Goal: Communication & Community: Answer question/provide support

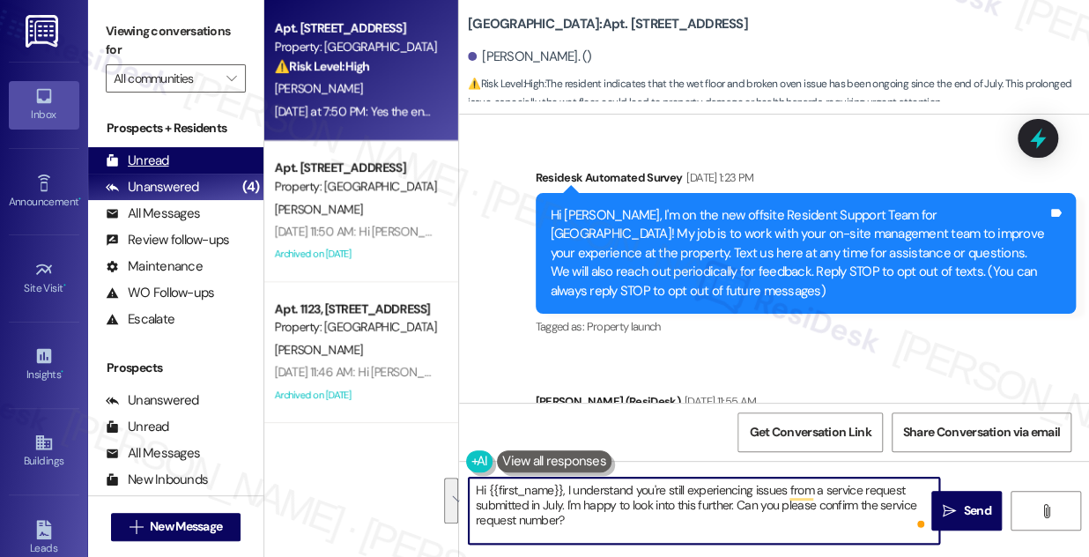
scroll to position [17939, 0]
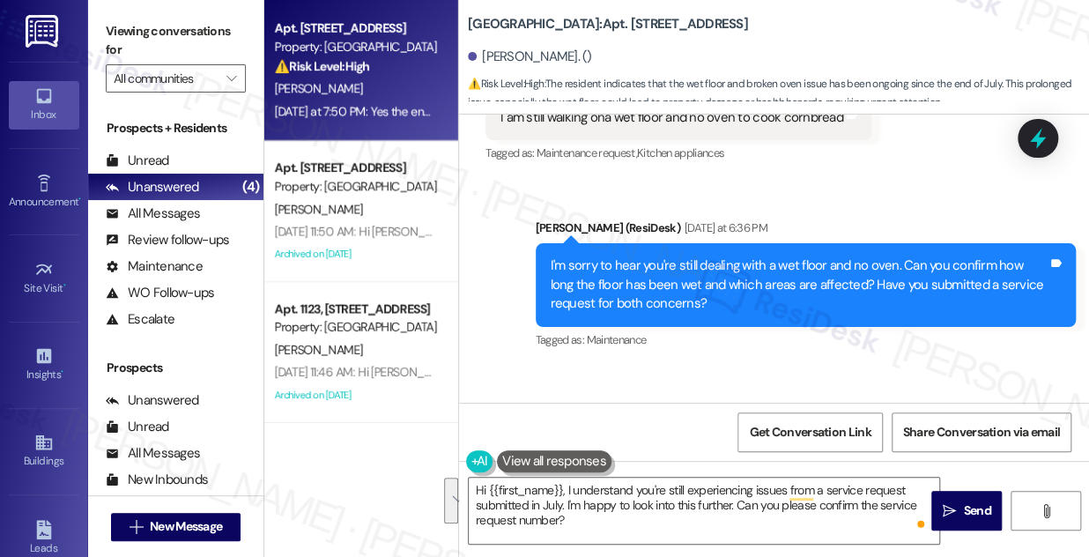
click at [707, 256] on div "I'm sorry to hear you're still dealing with a wet floor and no oven. Can you co…" at bounding box center [800, 284] width 498 height 56
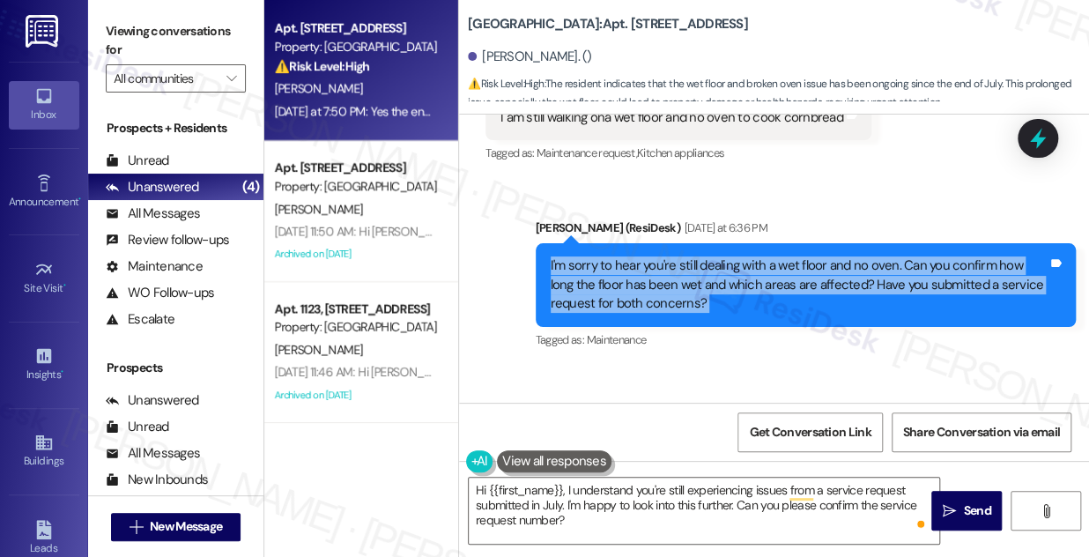
click at [707, 256] on div "I'm sorry to hear you're still dealing with a wet floor and no oven. Can you co…" at bounding box center [800, 284] width 498 height 56
click at [660, 256] on div "I'm sorry to hear you're still dealing with a wet floor and no oven. Can you co…" at bounding box center [800, 284] width 498 height 56
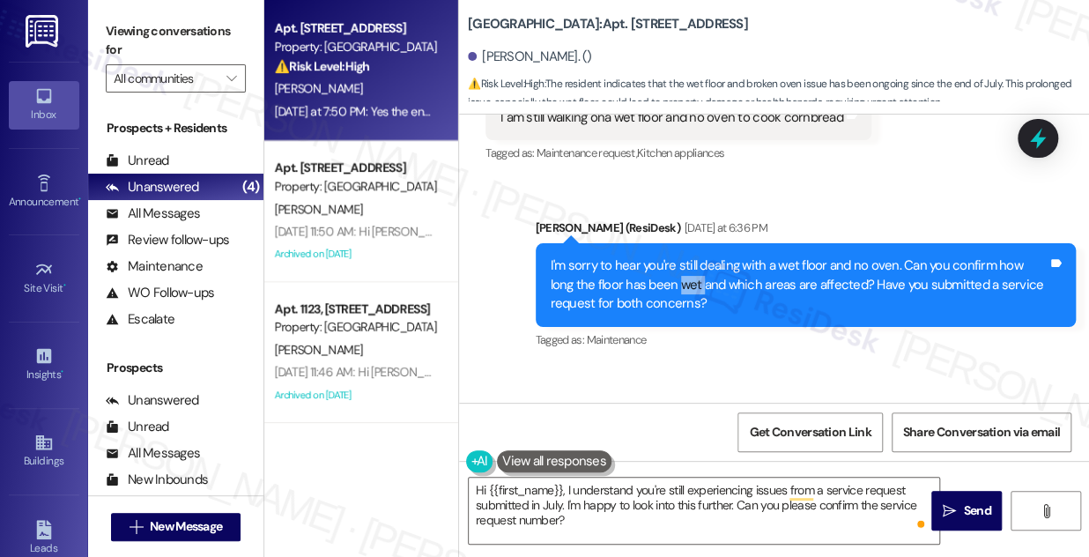
click at [660, 256] on div "I'm sorry to hear you're still dealing with a wet floor and no oven. Can you co…" at bounding box center [800, 284] width 498 height 56
click at [559, 443] on div "Yes the end of July" at bounding box center [553, 452] width 106 height 19
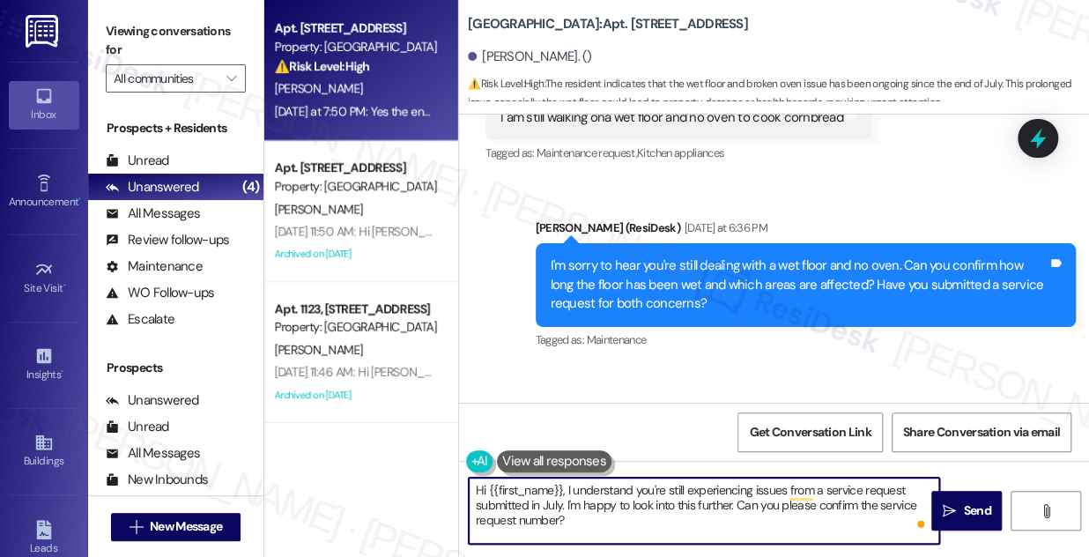
click at [606, 506] on textarea "Hi {{first_name}}, I understand you're still experiencing issues from a service…" at bounding box center [704, 511] width 470 height 66
click at [721, 491] on textarea "I'm sorry to hear that. Can you please provide the service request numbers you …" at bounding box center [704, 511] width 470 height 66
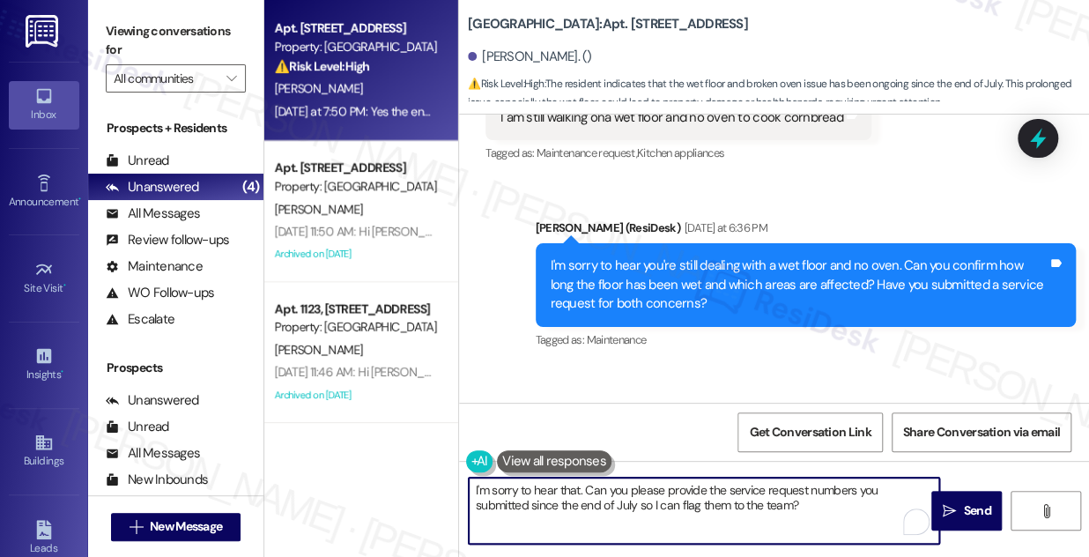
click at [848, 511] on textarea "I'm sorry to hear that. Can you please provide the service request numbers you …" at bounding box center [704, 511] width 470 height 66
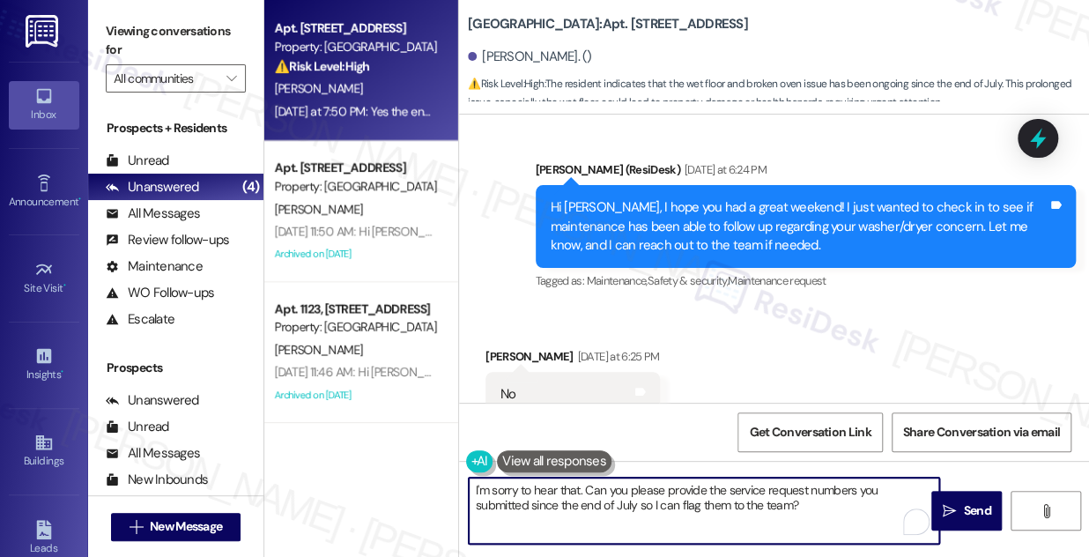
scroll to position [17379, 0]
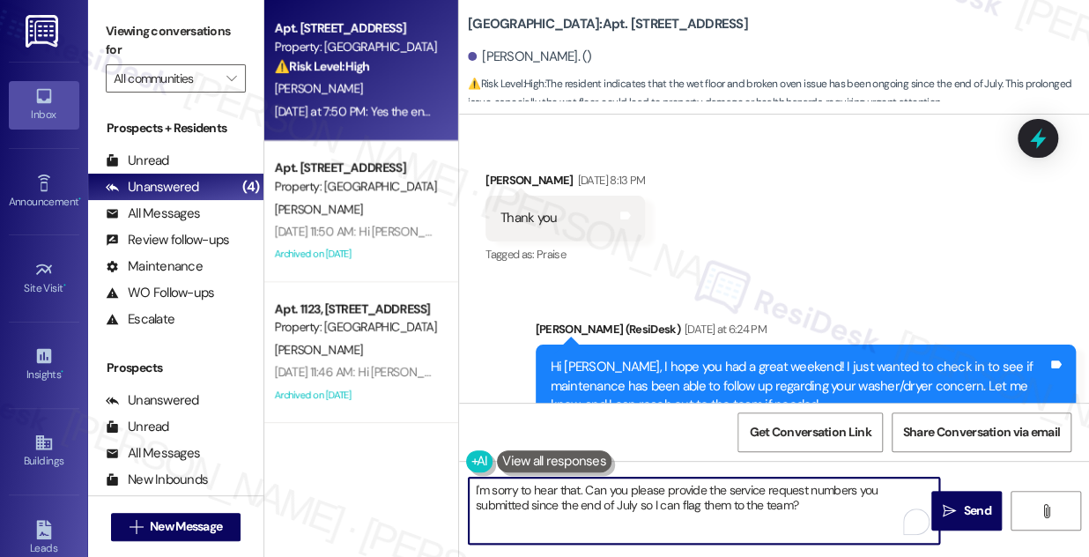
type textarea "I'm sorry to hear that. Can you please provide the service request numbers you …"
click at [789, 358] on div "Hi [PERSON_NAME], I hope you had a great weekend! I just wanted to check in to …" at bounding box center [800, 386] width 498 height 56
click at [786, 358] on div "Hi [PERSON_NAME], I hope you had a great weekend! I just wanted to check in to …" at bounding box center [800, 386] width 498 height 56
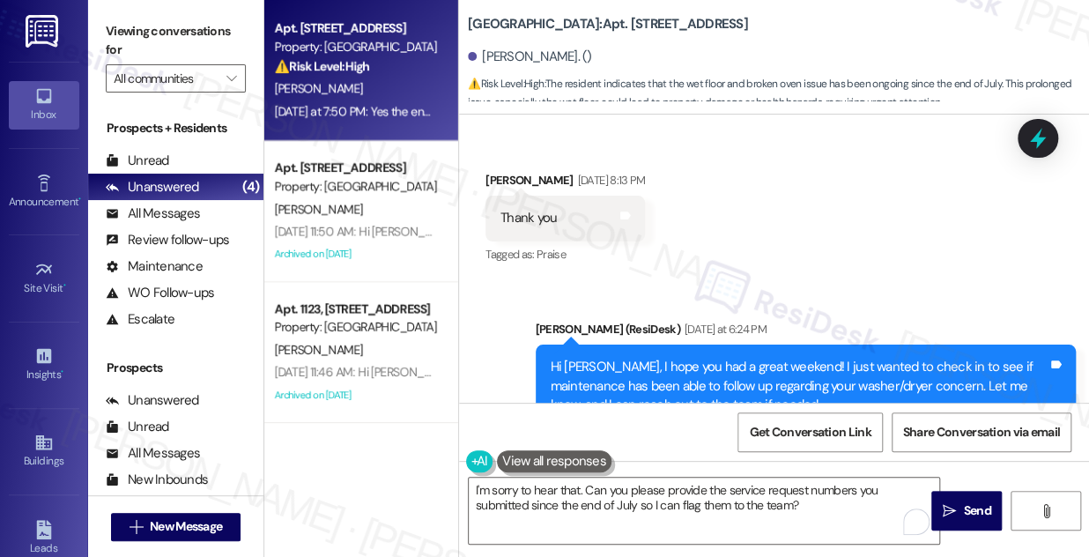
click at [782, 358] on div "Hi [PERSON_NAME], I hope you had a great weekend! I just wanted to check in to …" at bounding box center [800, 386] width 498 height 56
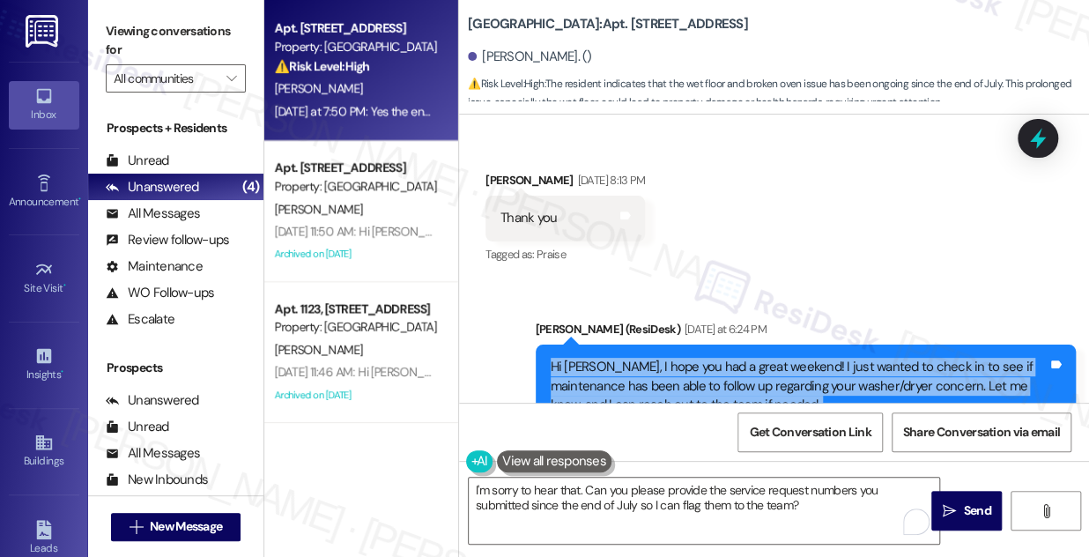
click at [782, 358] on div "Hi [PERSON_NAME], I hope you had a great weekend! I just wanted to check in to …" at bounding box center [800, 386] width 498 height 56
click at [759, 358] on div "Hi [PERSON_NAME], I hope you had a great weekend! I just wanted to check in to …" at bounding box center [800, 386] width 498 height 56
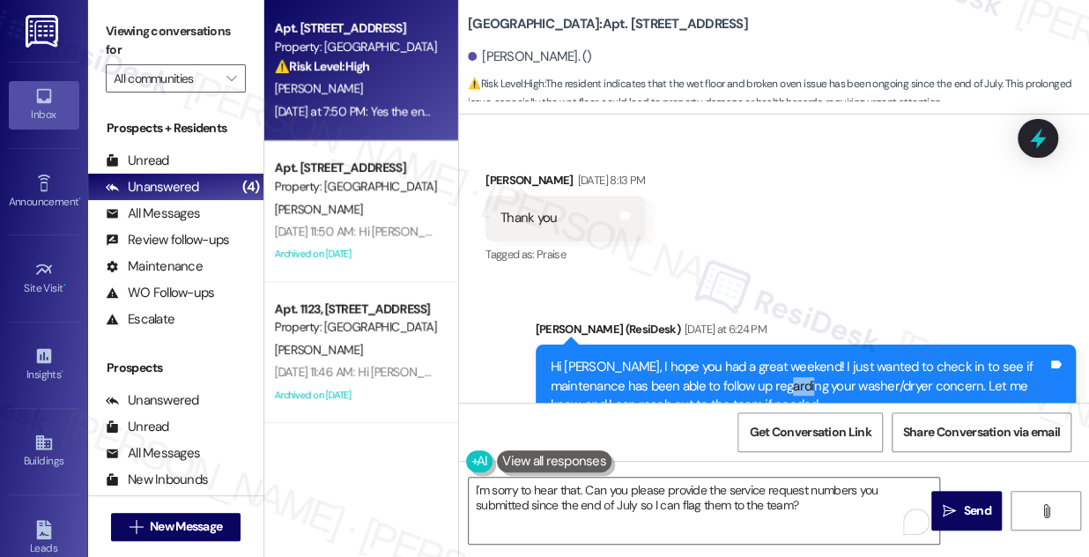
click at [758, 358] on div "Hi [PERSON_NAME], I hope you had a great weekend! I just wanted to check in to …" at bounding box center [800, 386] width 498 height 56
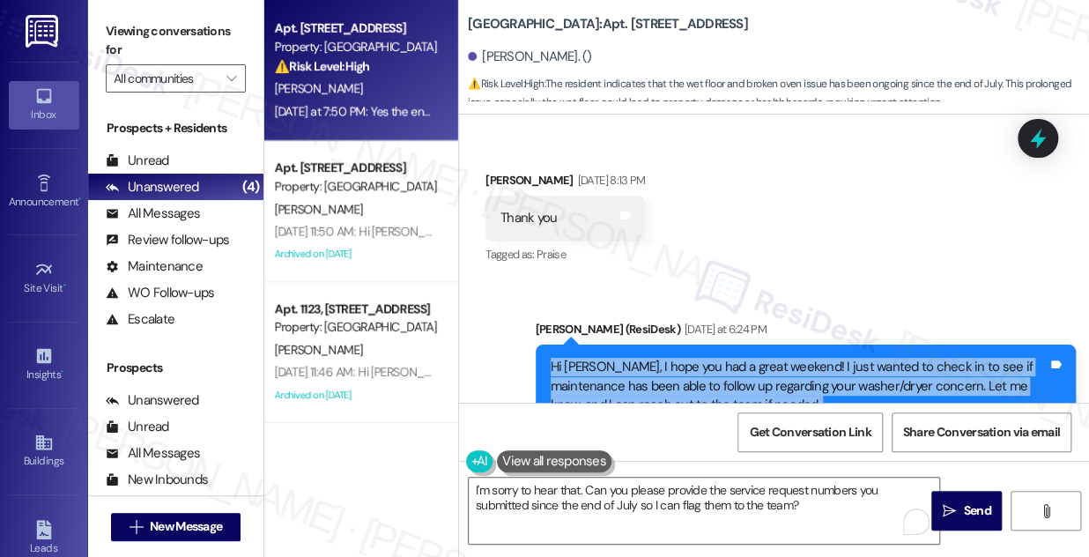
click at [756, 358] on div "Hi [PERSON_NAME], I hope you had a great weekend! I just wanted to check in to …" at bounding box center [800, 386] width 498 height 56
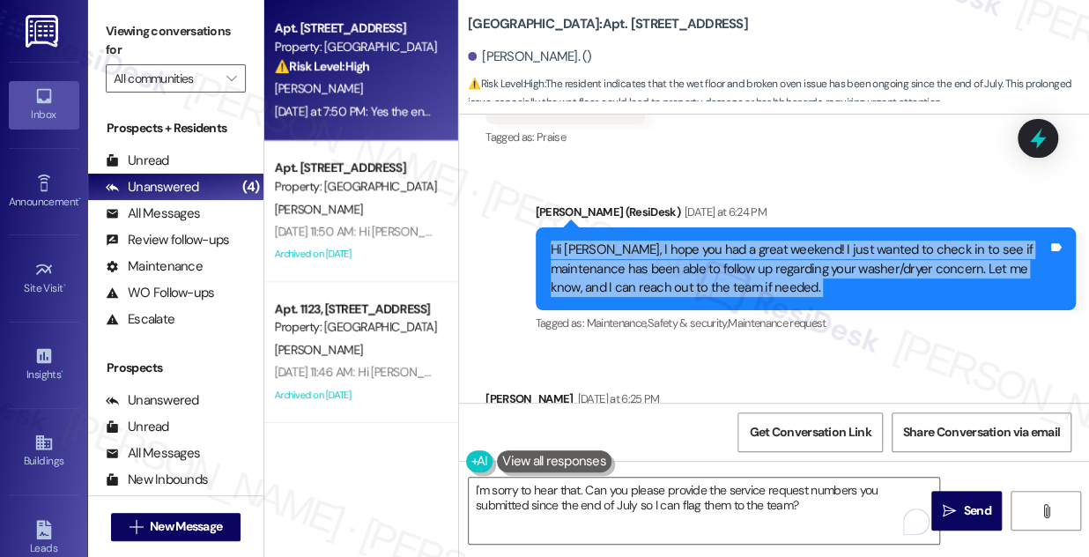
scroll to position [17618, 0]
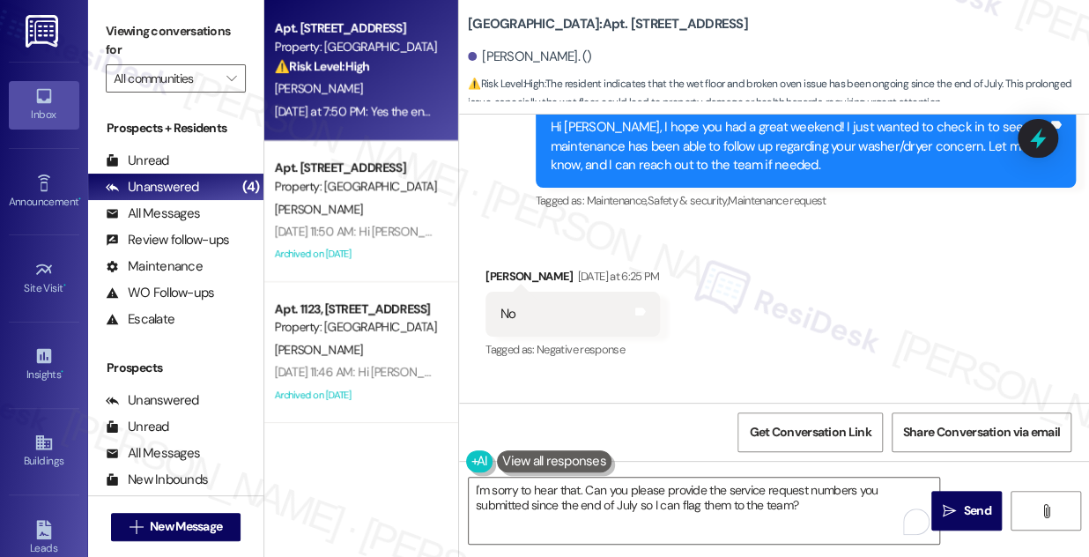
click at [744, 416] on div "I am still walking ona wet floor and no oven to cook cornbread Tags and notes" at bounding box center [678, 438] width 386 height 45
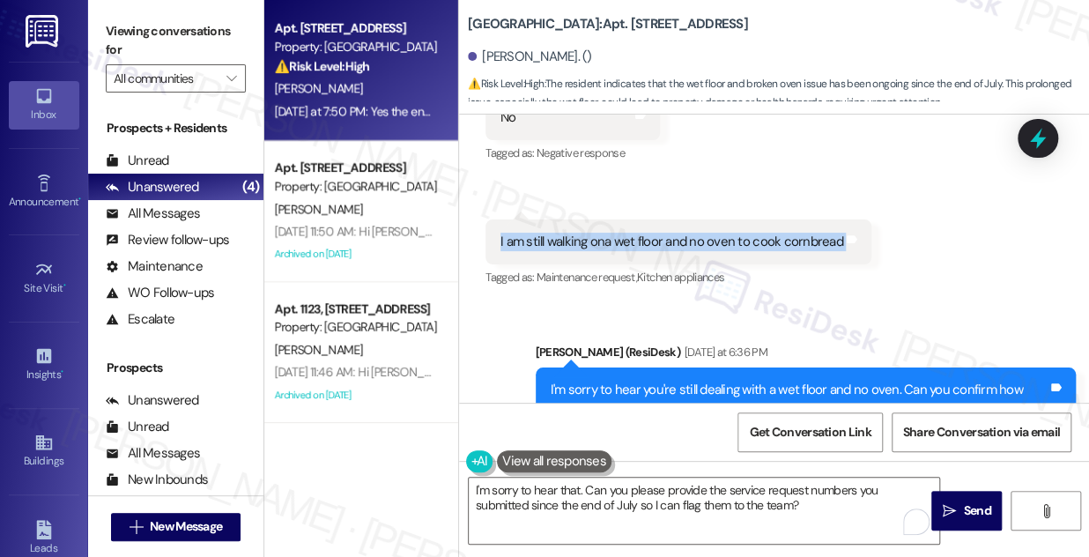
scroll to position [17939, 0]
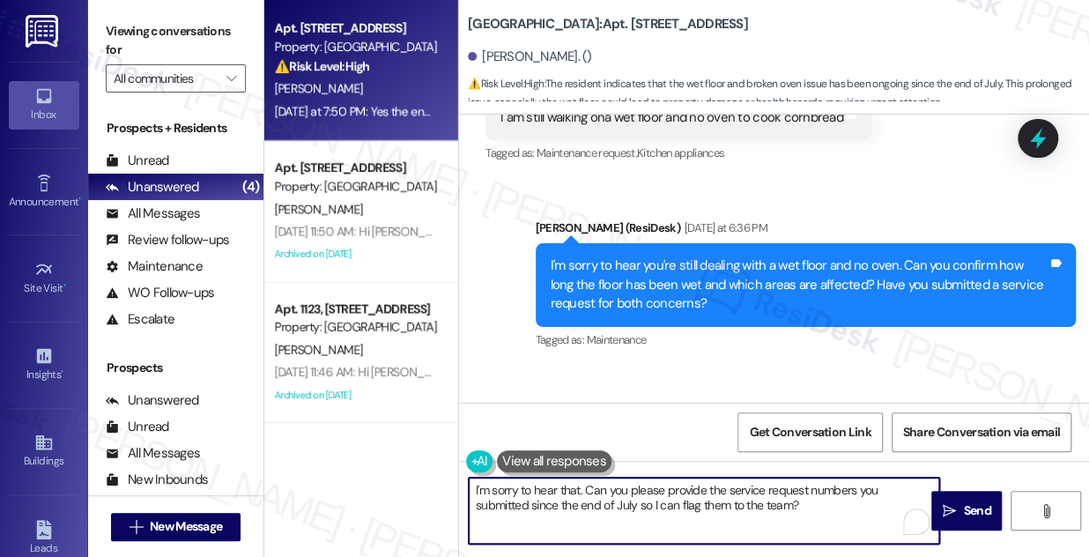
click at [683, 480] on textarea "I'm sorry to hear that. Can you please provide the service request numbers you …" at bounding box center [704, 511] width 470 height 66
click at [728, 241] on div "Sent via SMS [PERSON_NAME] (ResiDesk) [DATE] at 6:36 PM I'm sorry to hear you'r…" at bounding box center [805, 285] width 567 height 160
click at [850, 503] on textarea "I'm sorry to hear that. Can you please provide the service request numbers you …" at bounding box center [704, 511] width 470 height 66
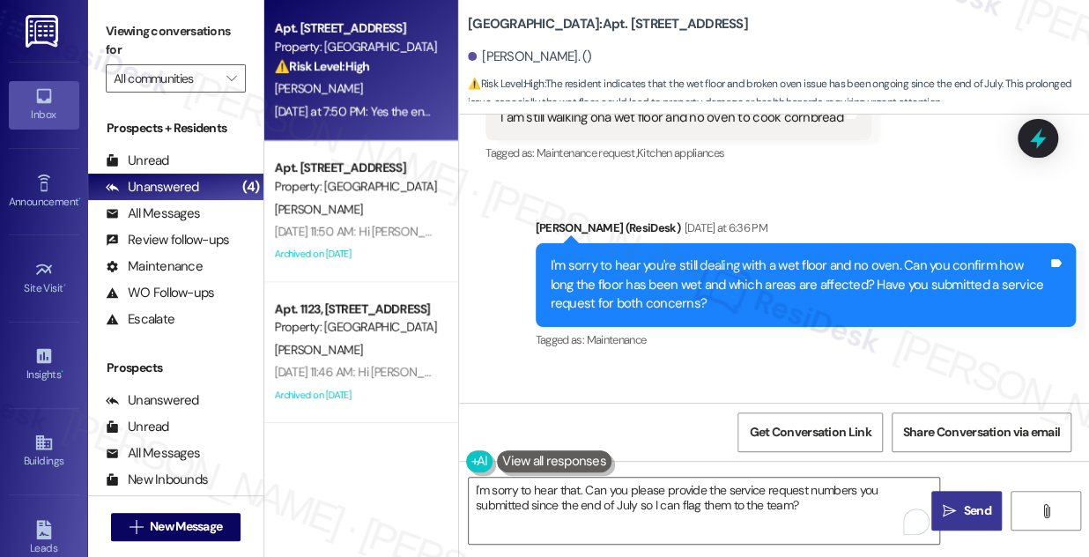
click at [952, 502] on span " Send" at bounding box center [967, 510] width 56 height 19
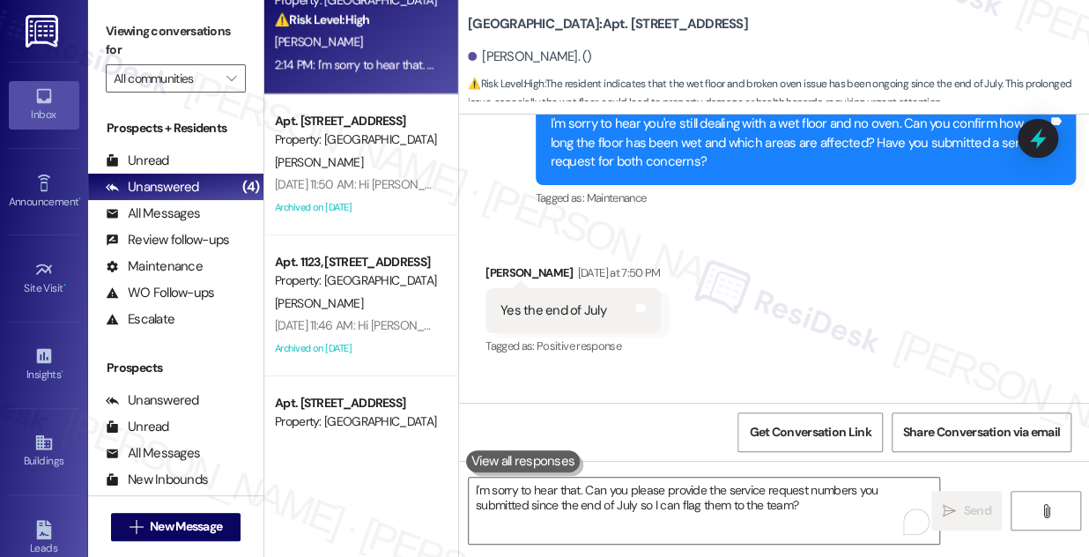
scroll to position [0, 0]
